Goal: Transaction & Acquisition: Obtain resource

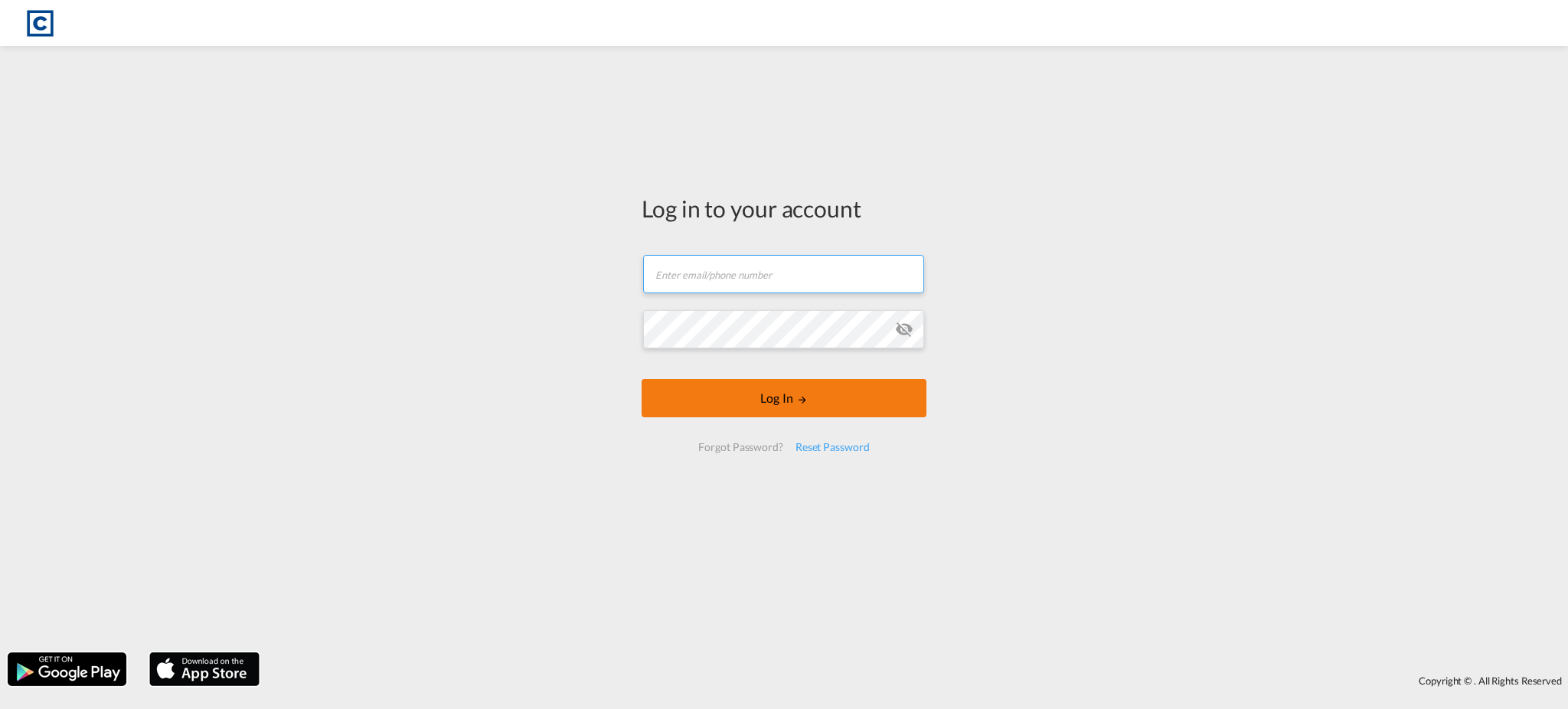
type input "[EMAIL_ADDRESS][DOMAIN_NAME]"
click at [858, 409] on button "Log In" at bounding box center [784, 399] width 285 height 38
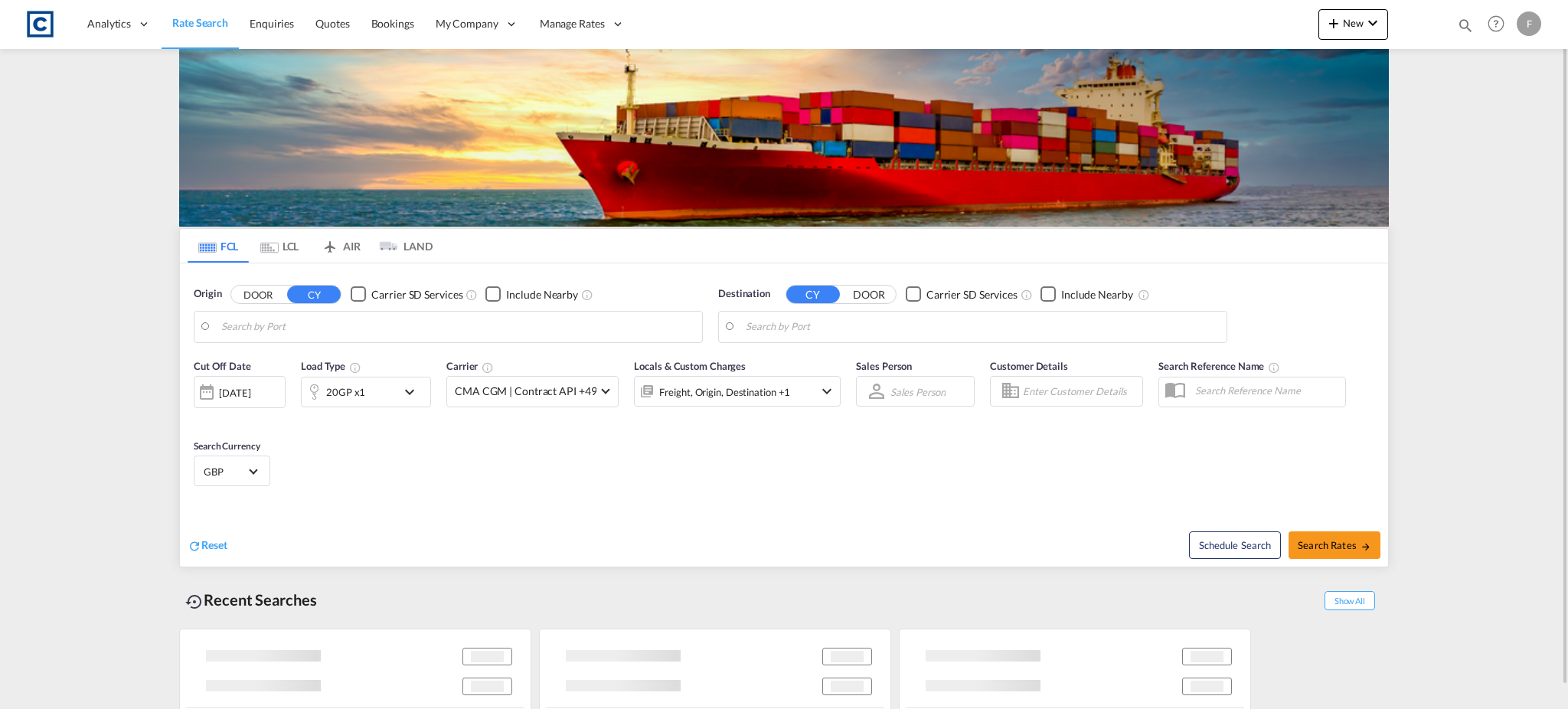
type input "[GEOGRAPHIC_DATA], GBSOU"
type input "[GEOGRAPHIC_DATA], [GEOGRAPHIC_DATA]"
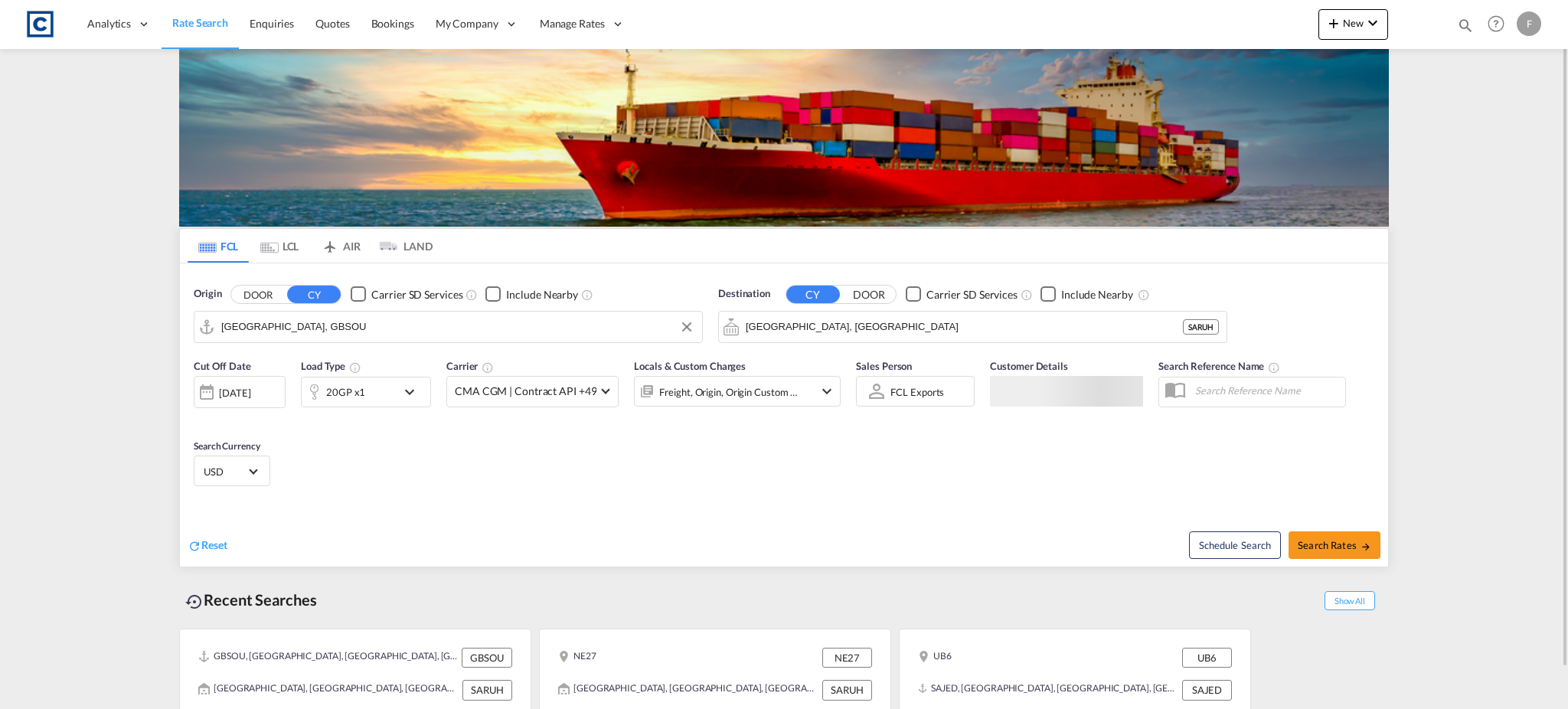
click at [326, 327] on input "[GEOGRAPHIC_DATA], GBSOU" at bounding box center [458, 327] width 473 height 23
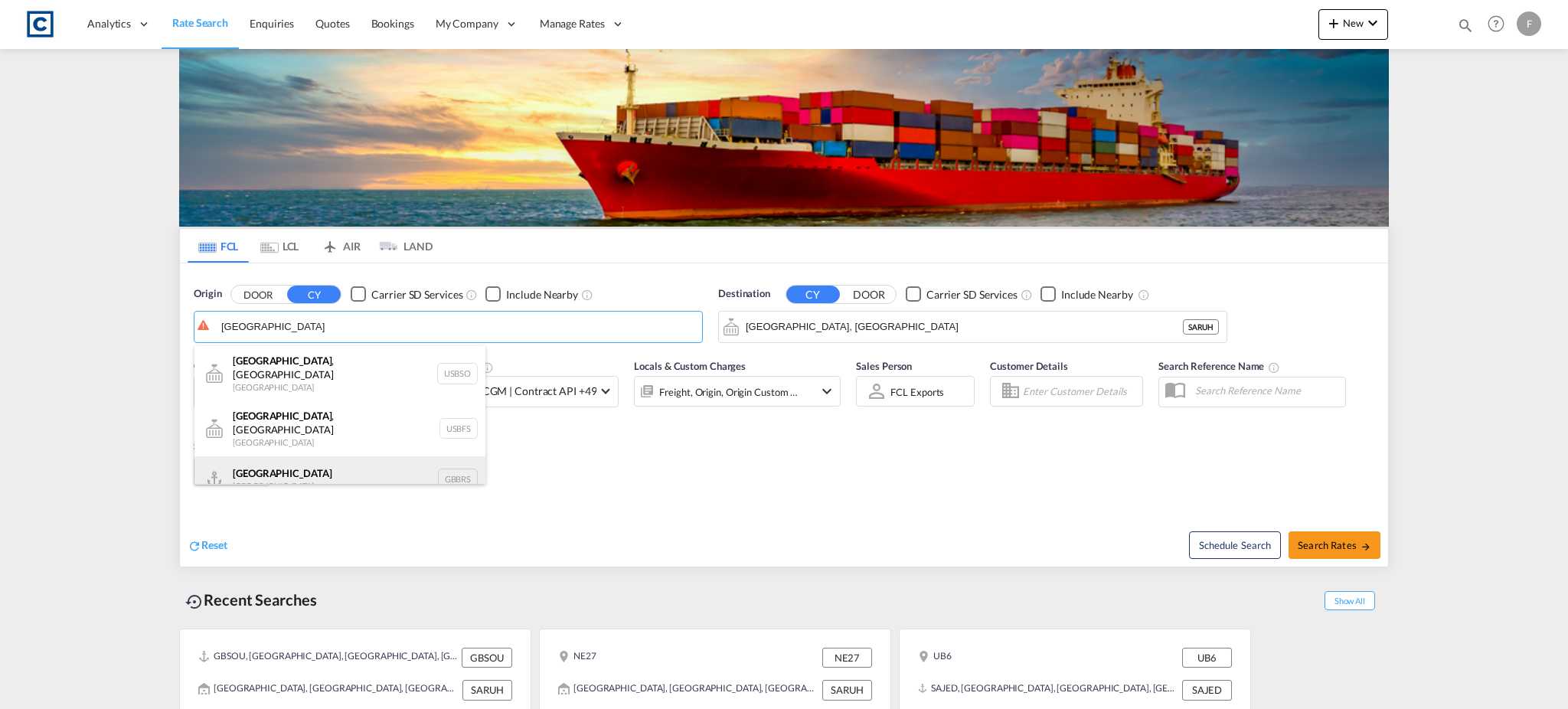
click at [343, 456] on div "[GEOGRAPHIC_DATA] [GEOGRAPHIC_DATA] GBBRS" at bounding box center [339, 479] width 291 height 46
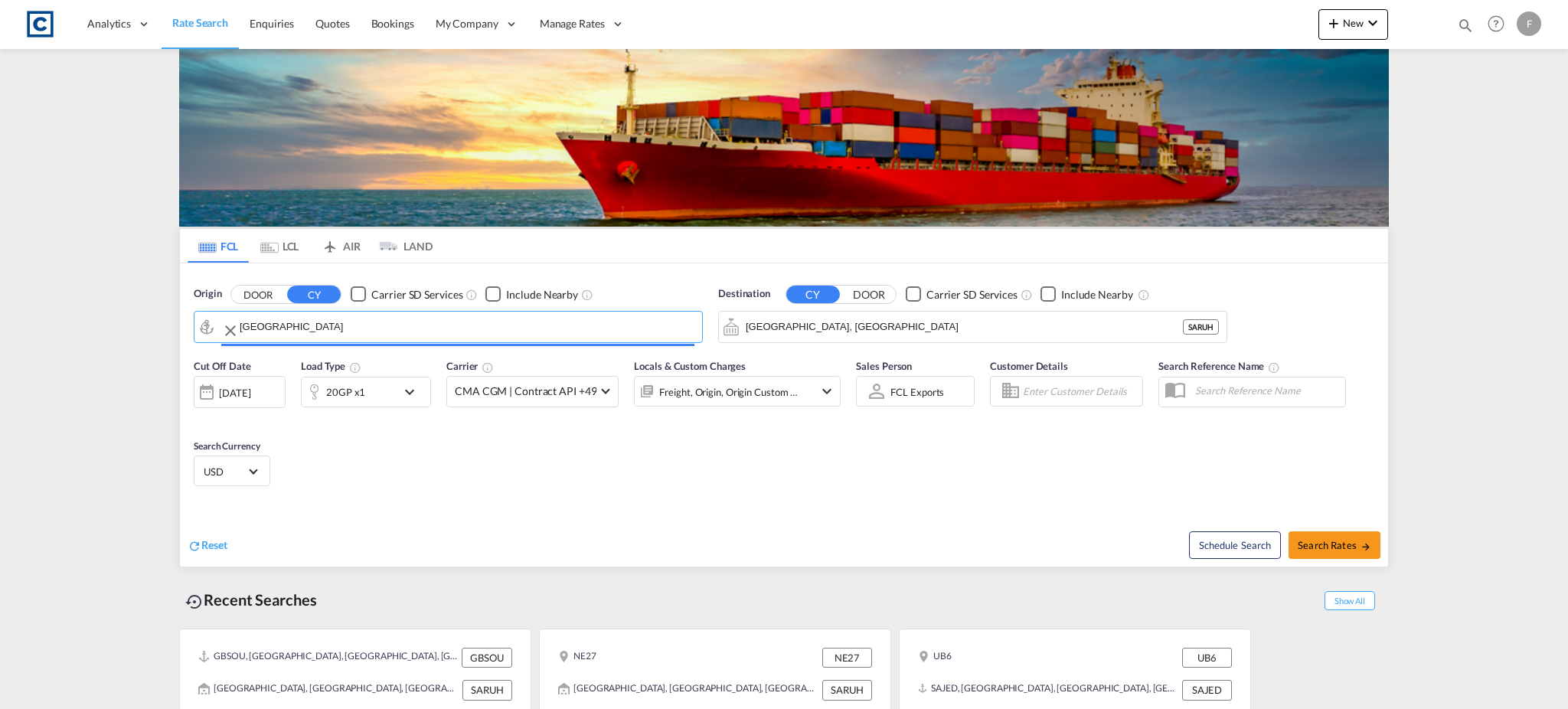
type input "[GEOGRAPHIC_DATA], GBBRS"
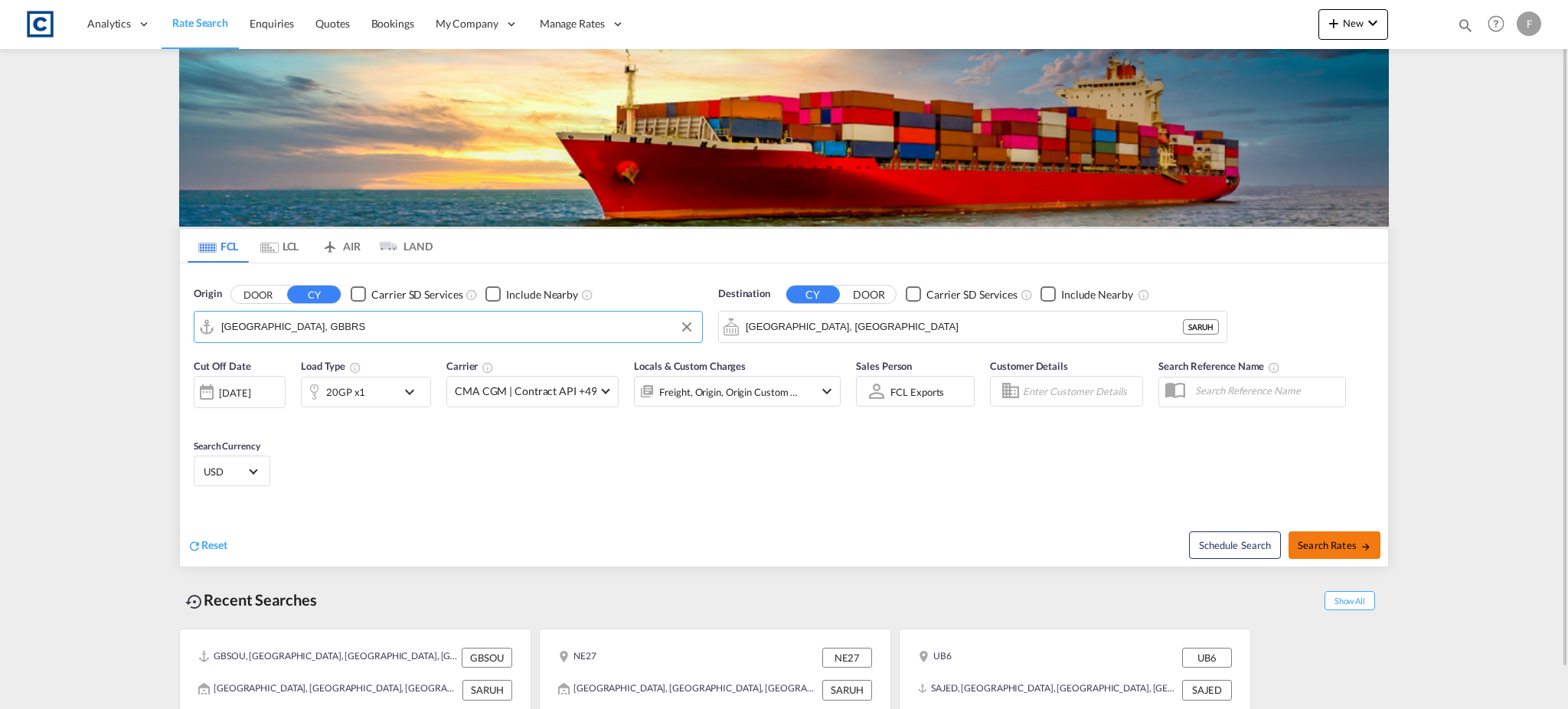
click at [1351, 548] on span "Search Rates" at bounding box center [1335, 545] width 74 height 12
type input "GBBRS to SARUH / [DATE]"
